Goal: Task Accomplishment & Management: Manage account settings

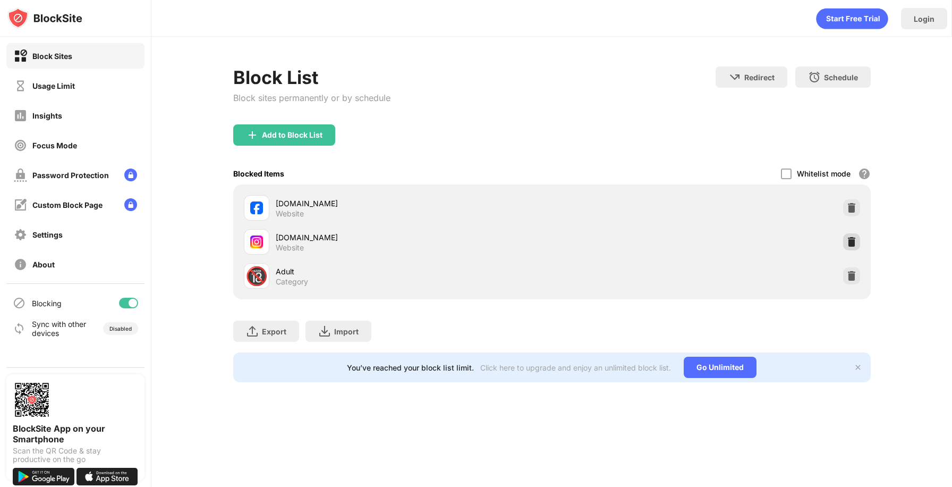
click at [850, 243] on img at bounding box center [852, 241] width 11 height 11
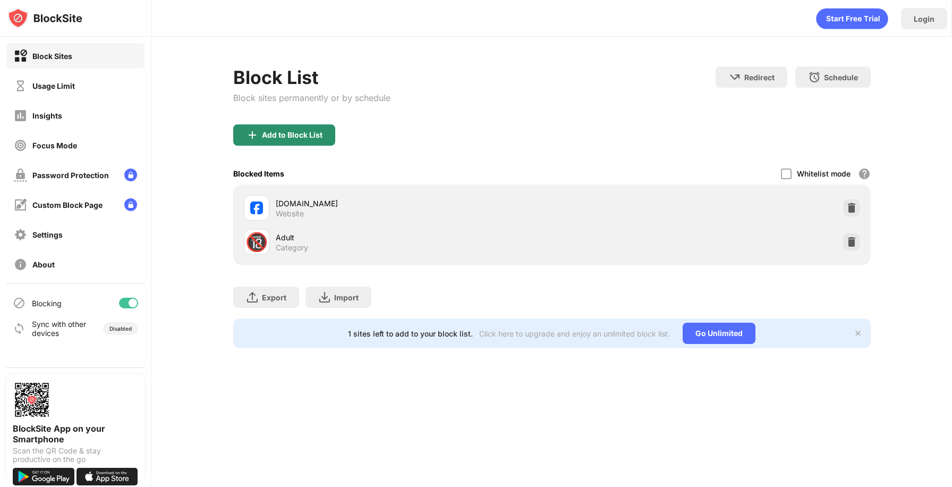
click at [307, 134] on div "Add to Block List" at bounding box center [292, 135] width 61 height 9
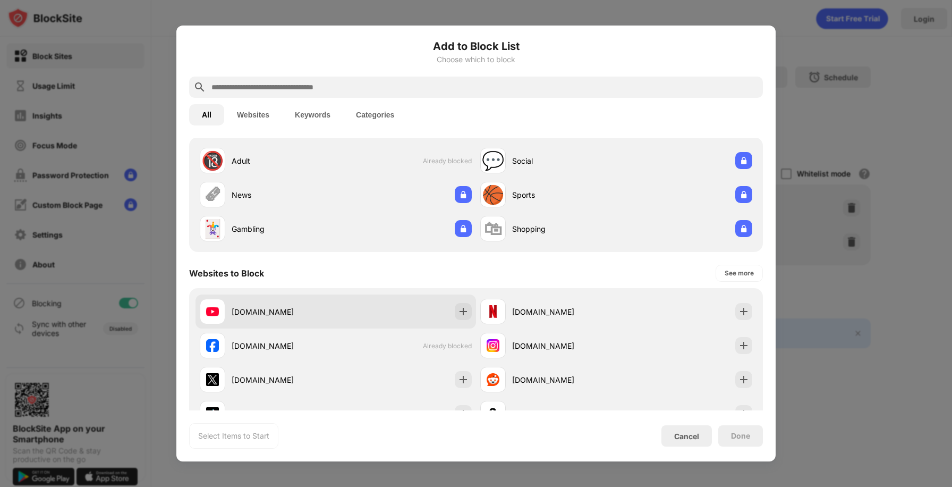
scroll to position [38, 0]
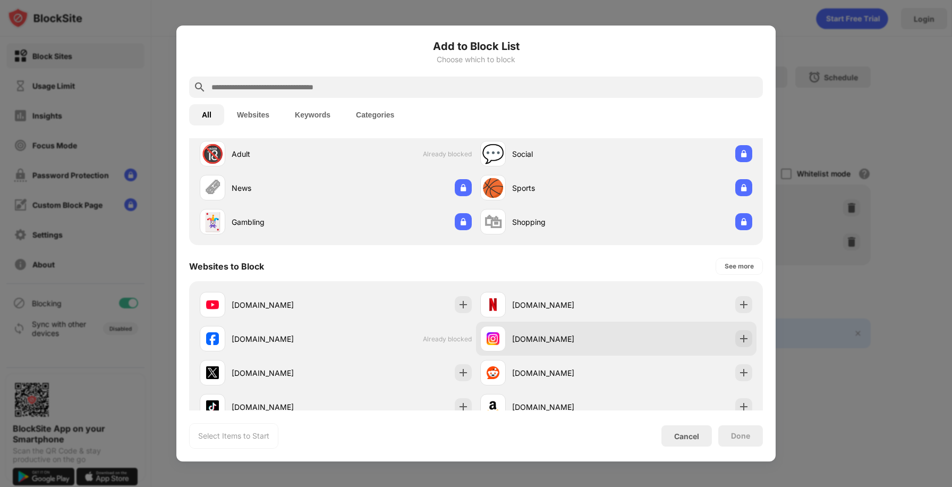
click at [523, 340] on div "[DOMAIN_NAME]" at bounding box center [564, 338] width 104 height 11
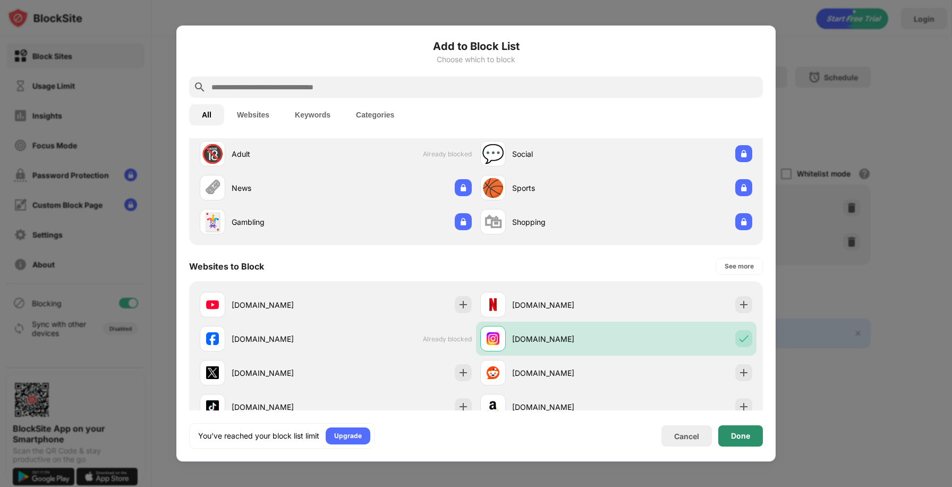
click at [747, 432] on div "Done" at bounding box center [740, 436] width 19 height 9
